Goal: Task Accomplishment & Management: Manage account settings

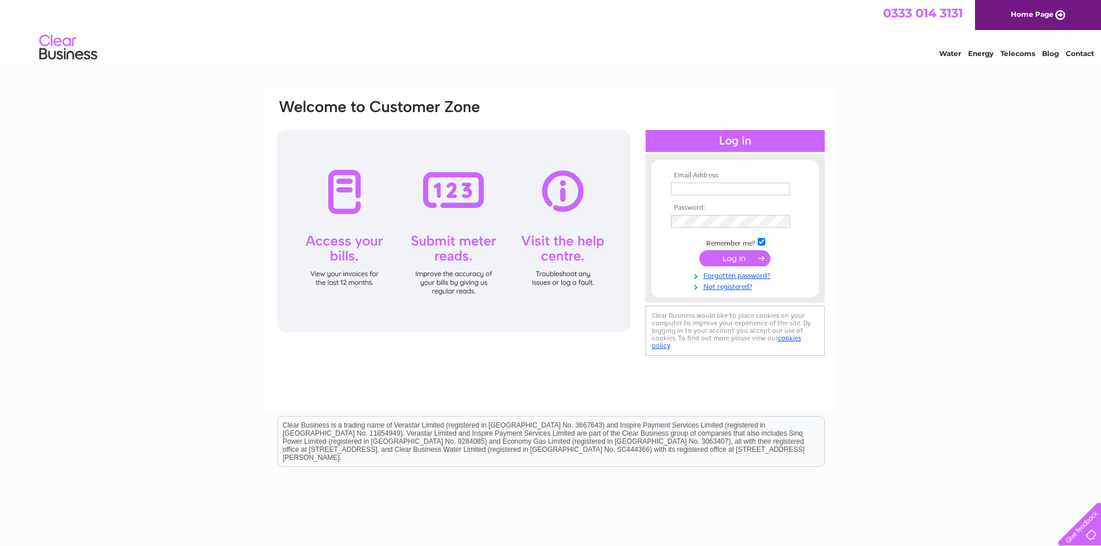
type input "[EMAIL_ADDRESS][DOMAIN_NAME]"
click at [736, 259] on input "submit" at bounding box center [734, 258] width 71 height 16
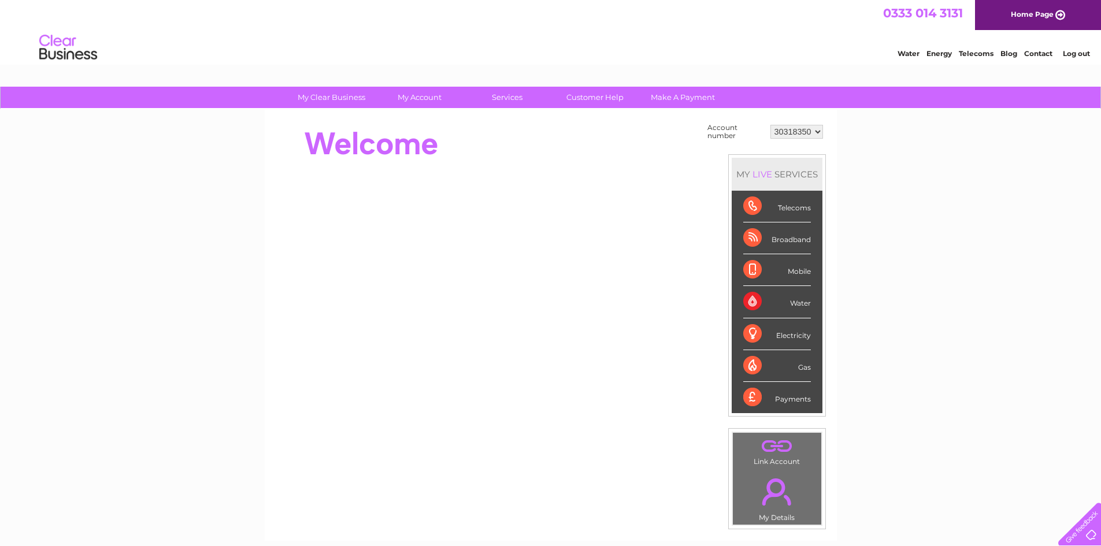
click at [750, 301] on div "Water" at bounding box center [777, 302] width 68 height 32
click at [688, 101] on link "Make A Payment" at bounding box center [682, 97] width 95 height 21
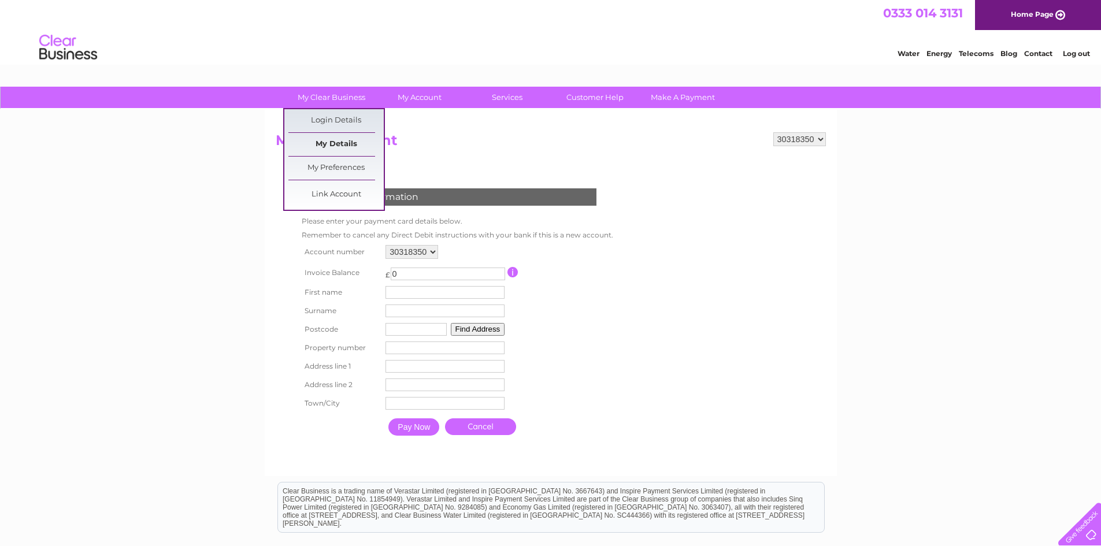
click at [332, 143] on link "My Details" at bounding box center [335, 144] width 95 height 23
